Goal: Information Seeking & Learning: Learn about a topic

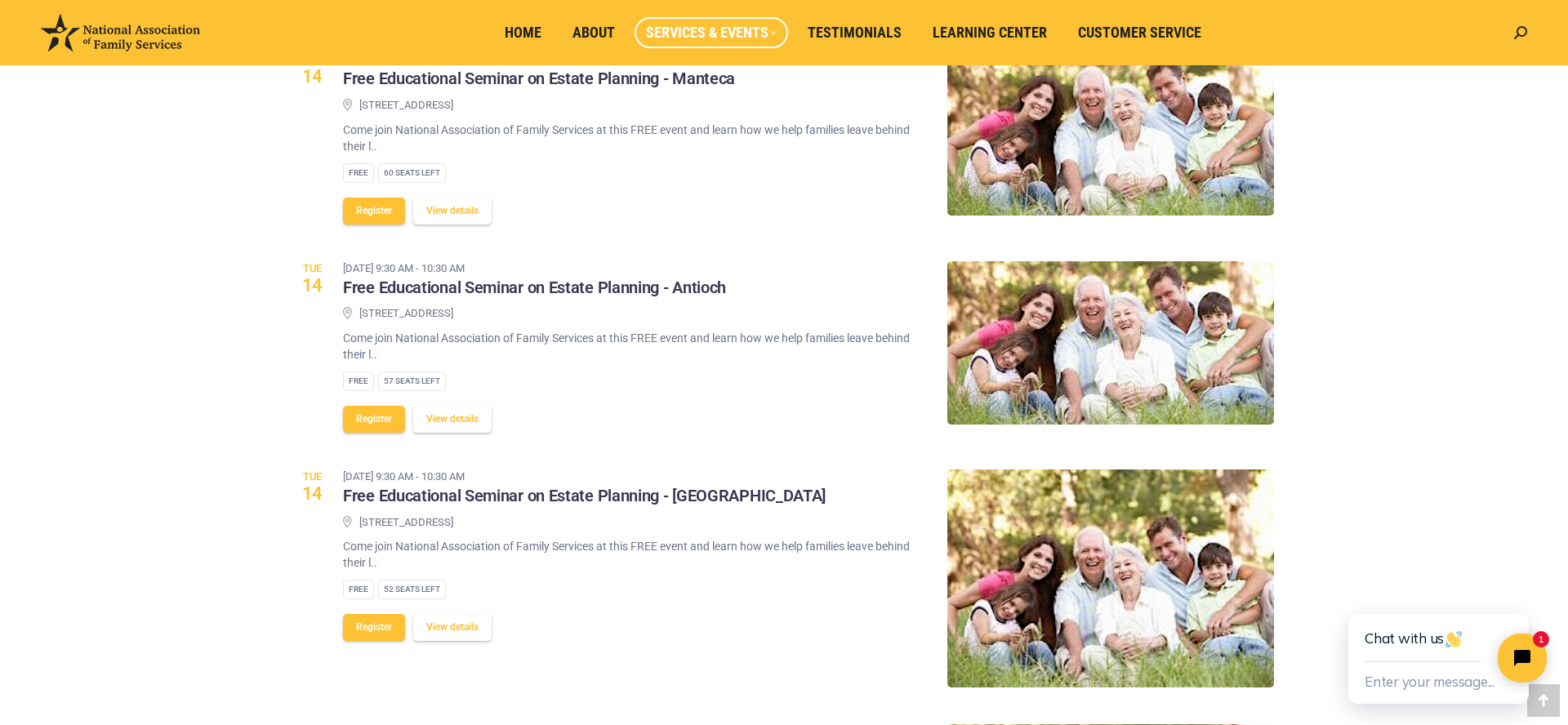
scroll to position [602, 0]
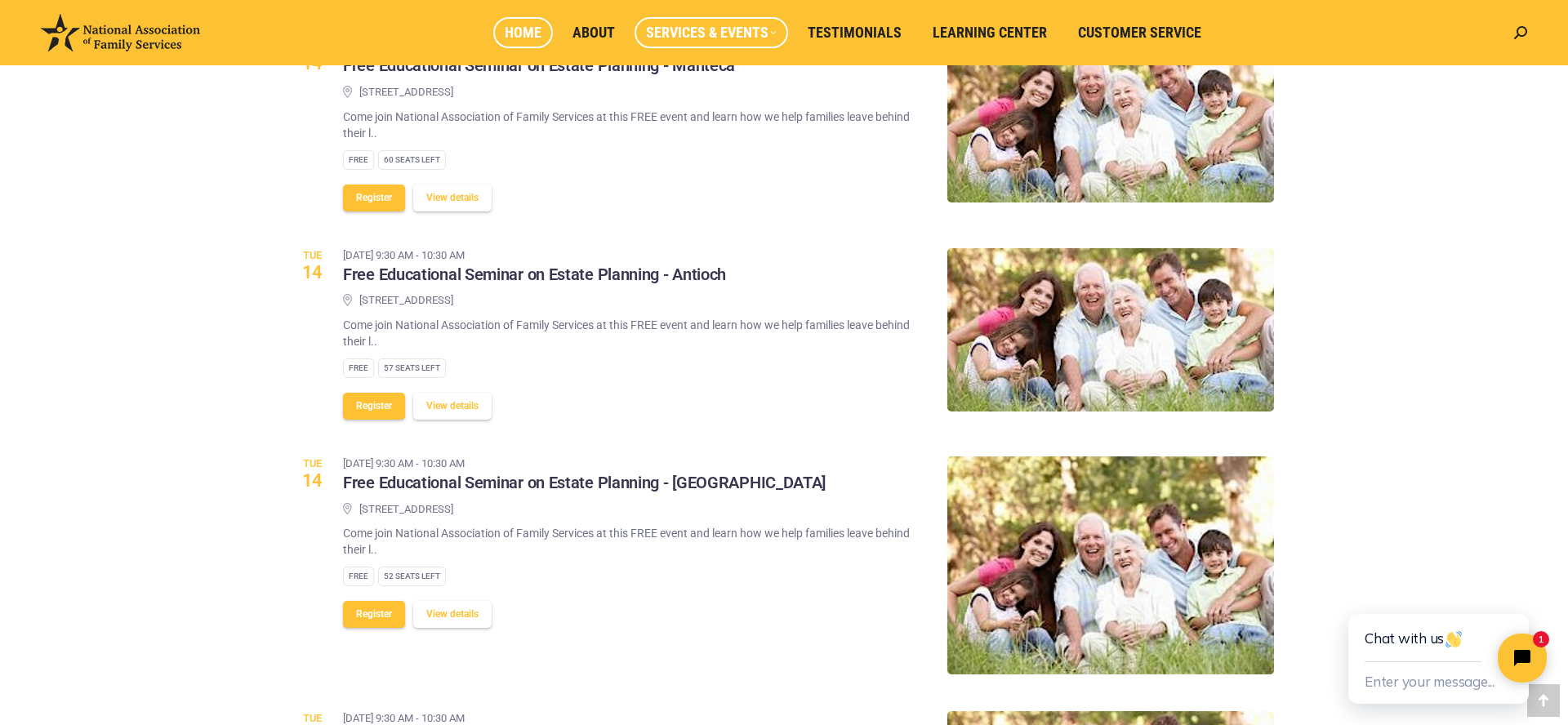
click at [529, 33] on span "Home" at bounding box center [523, 33] width 36 height 18
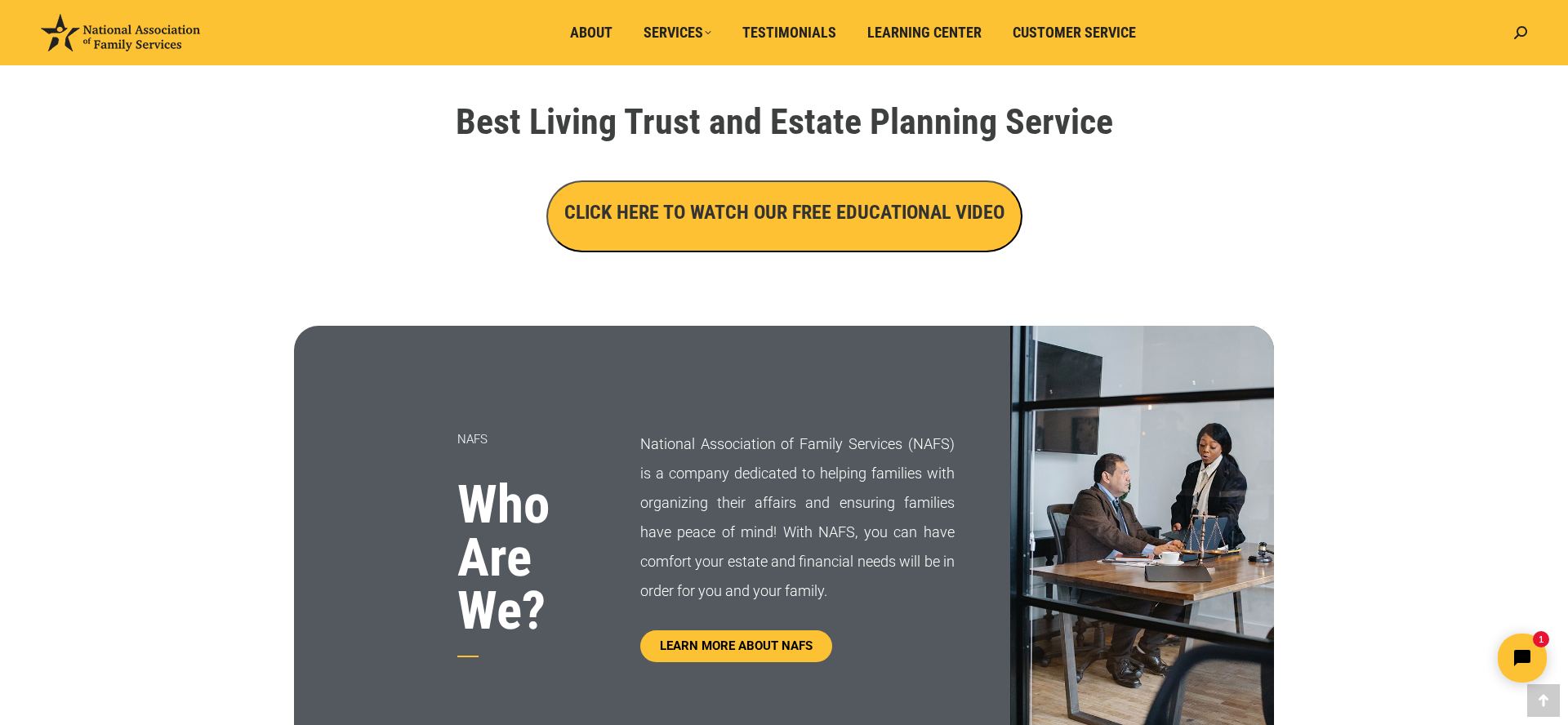
scroll to position [564, 0]
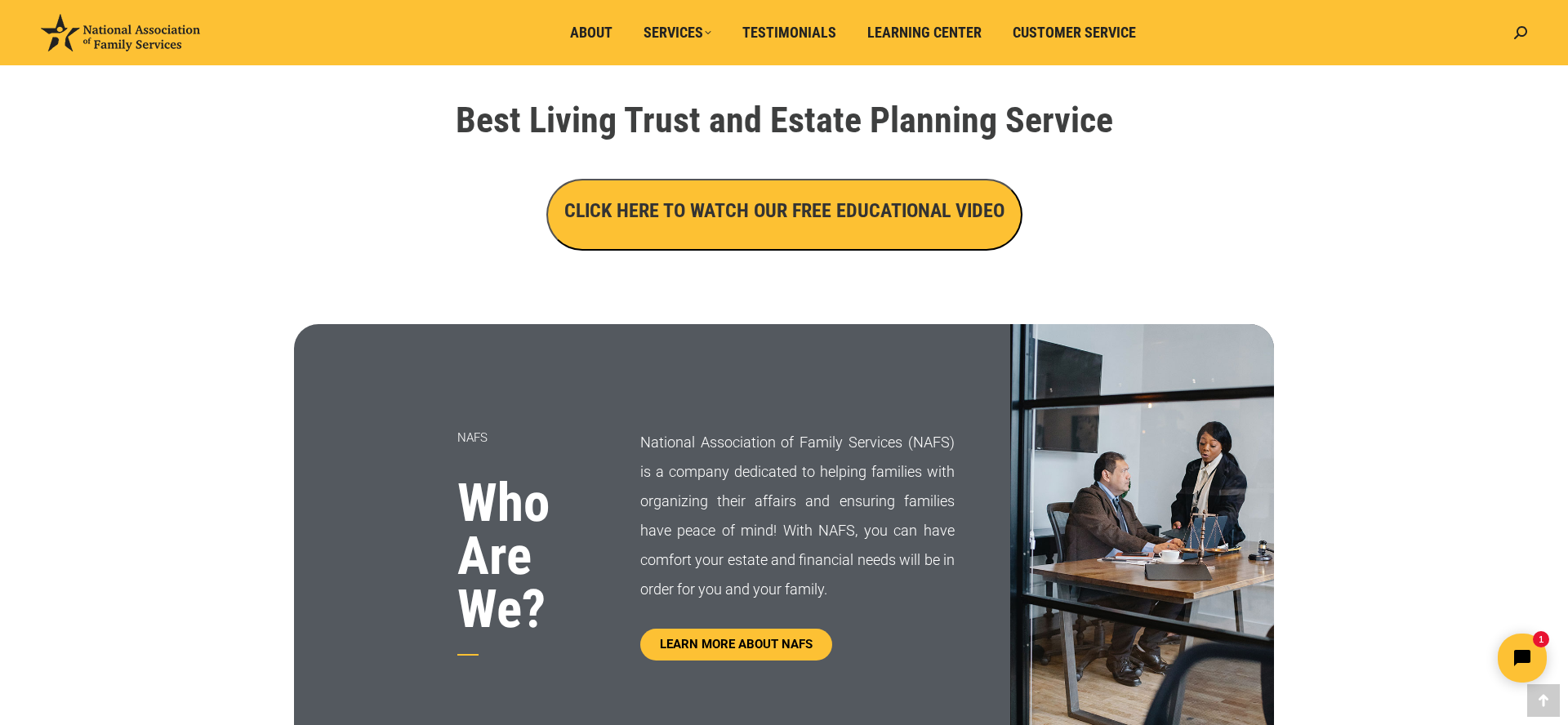
click at [857, 203] on h3 "CLICK HERE TO WATCH OUR FREE EDUCATIONAL VIDEO" at bounding box center [784, 210] width 441 height 28
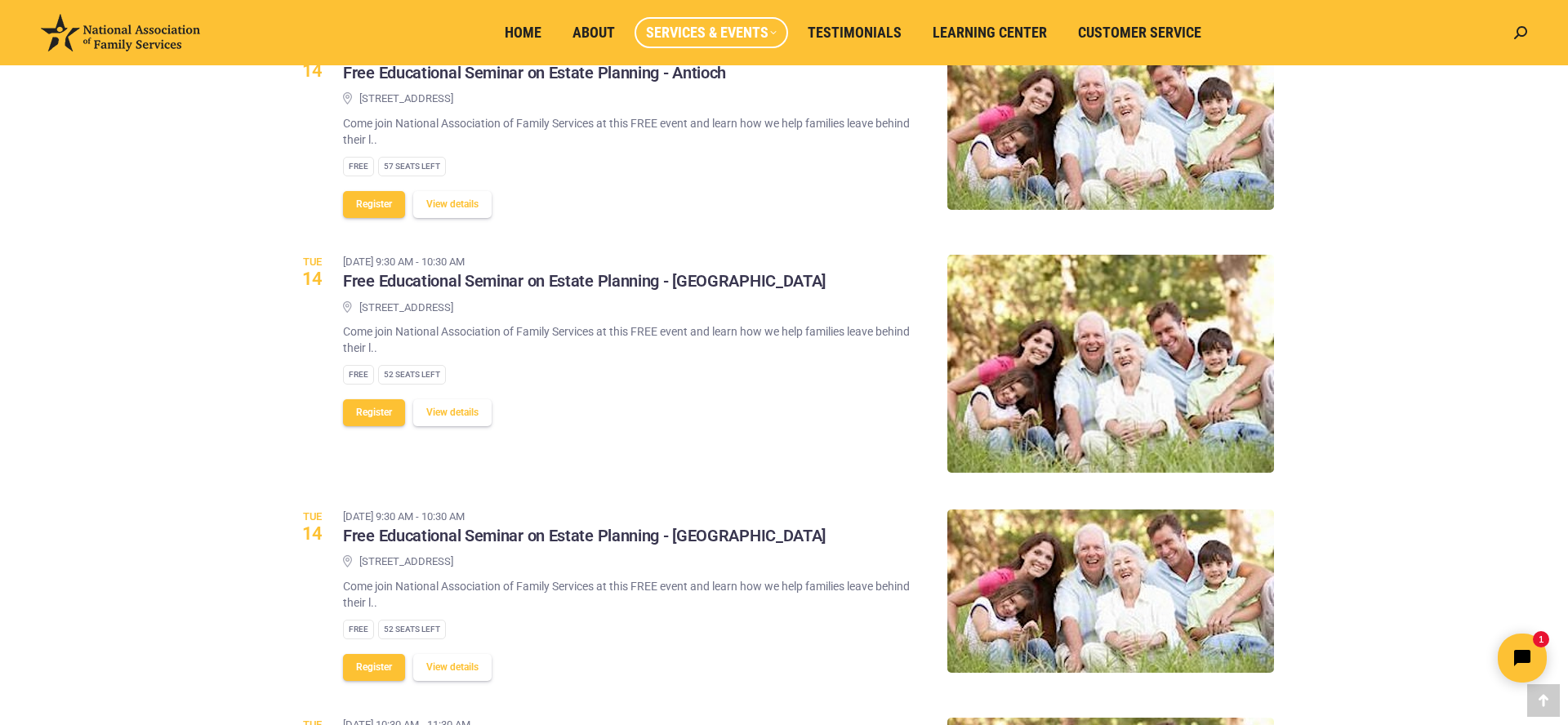
scroll to position [801, 0]
